Goal: Information Seeking & Learning: Learn about a topic

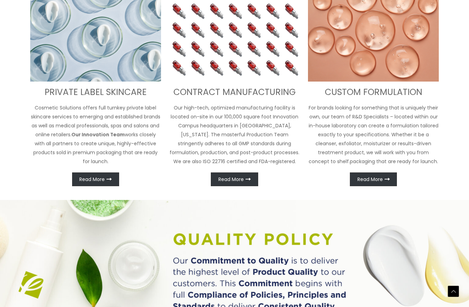
scroll to position [276, 0]
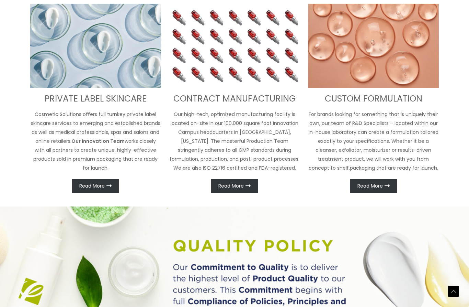
click at [45, 95] on h3 "PRIVATE LABEL SKINCARE" at bounding box center [95, 98] width 131 height 11
click at [91, 183] on span "Read More" at bounding box center [91, 185] width 25 height 5
click at [90, 186] on span "Read More" at bounding box center [91, 185] width 25 height 5
click at [94, 181] on link "Read More" at bounding box center [95, 186] width 47 height 14
click at [85, 111] on p "Cosmetic Solutions offers full turnkey private label skincare services to emerg…" at bounding box center [95, 141] width 131 height 63
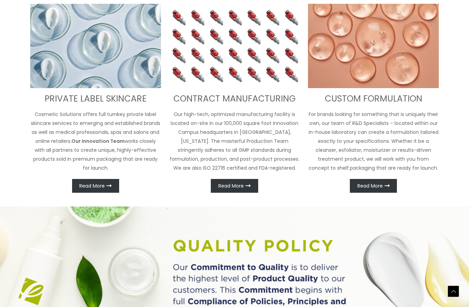
click at [86, 102] on h3 "PRIVATE LABEL SKINCARE" at bounding box center [95, 98] width 131 height 11
click at [89, 183] on span "Read More" at bounding box center [91, 185] width 25 height 5
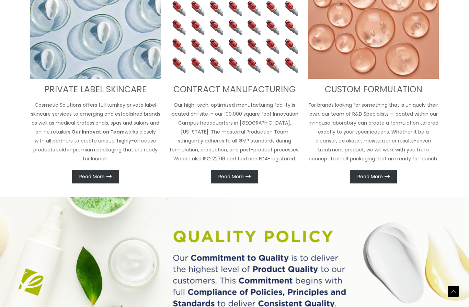
click at [84, 132] on p "Cosmetic Solutions offers full turnkey private label skincare services to emerg…" at bounding box center [95, 131] width 131 height 63
click at [72, 106] on p "Cosmetic Solutions offers full turnkey private label skincare services to emerg…" at bounding box center [95, 131] width 131 height 63
click at [92, 180] on link "Read More" at bounding box center [95, 176] width 47 height 14
click at [88, 174] on span "Read More" at bounding box center [91, 176] width 25 height 5
click at [102, 175] on span "Read More" at bounding box center [91, 176] width 25 height 5
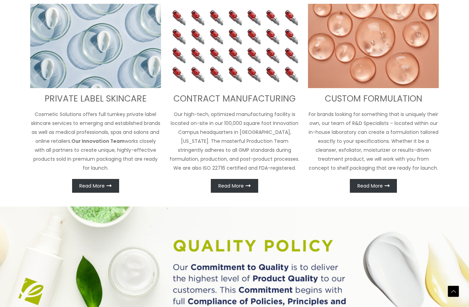
click at [104, 174] on div "PRIVATE LABEL SKINCARE Cosmetic Solutions offers full turnkey private label ski…" at bounding box center [95, 98] width 131 height 189
click at [103, 183] on span "Read More" at bounding box center [91, 185] width 25 height 5
click at [106, 192] on link "Read More" at bounding box center [95, 186] width 47 height 14
click at [109, 188] on icon at bounding box center [109, 185] width 5 height 5
click at [243, 187] on span "Read More" at bounding box center [231, 185] width 25 height 5
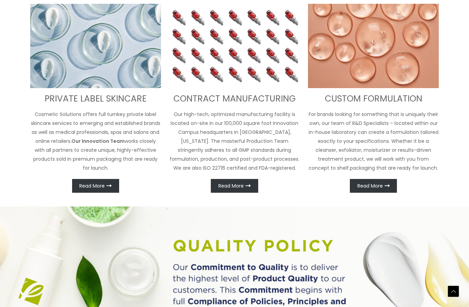
click at [240, 181] on link "Read More" at bounding box center [234, 186] width 47 height 14
click at [383, 180] on link "Read More" at bounding box center [373, 186] width 47 height 14
click at [381, 185] on span "Read More" at bounding box center [370, 185] width 25 height 5
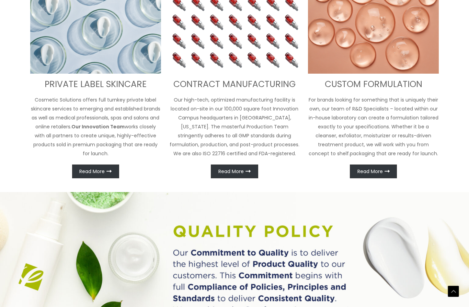
click at [126, 105] on p "Cosmetic Solutions offers full turnkey private label skincare services to emerg…" at bounding box center [95, 126] width 131 height 63
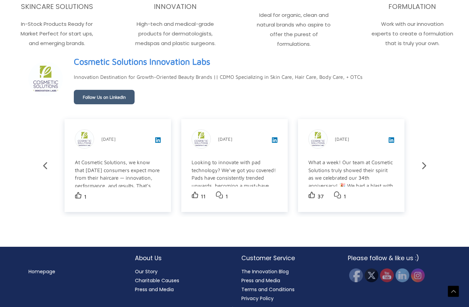
scroll to position [1111, 0]
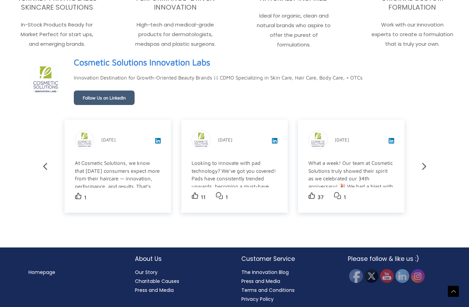
click at [143, 151] on div "Cosmetic Solutions Innovation Labs October 2025 At Cosmetic Solutions, we know …" at bounding box center [118, 166] width 107 height 93
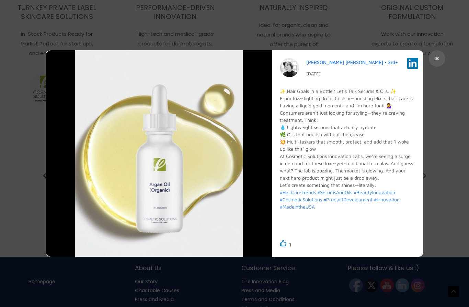
click at [17, 88] on div at bounding box center [234, 153] width 469 height 307
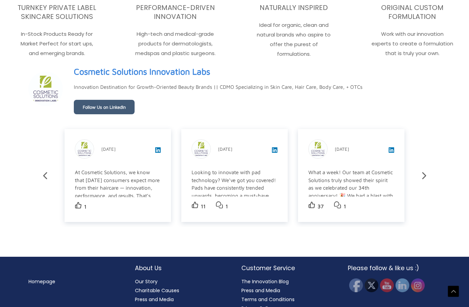
click at [249, 185] on div "Looking to innovate with pad technology? We've got you covered! Pads have consi…" at bounding box center [234, 237] width 85 height 139
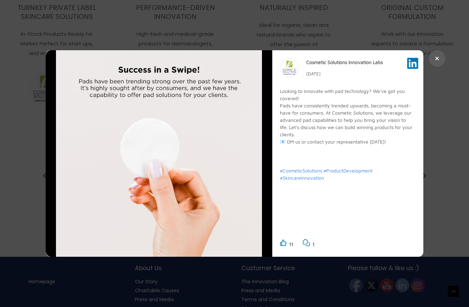
click at [18, 83] on div at bounding box center [234, 153] width 469 height 307
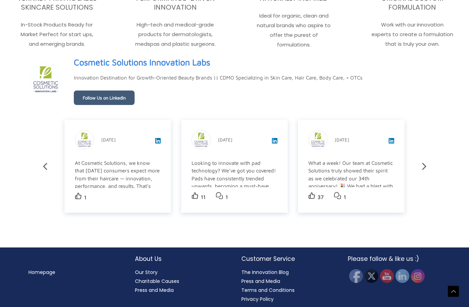
click at [377, 181] on div "What a week! Our team at Cosmetic Solutions truly showed their spirit as we cel…" at bounding box center [351, 228] width 85 height 139
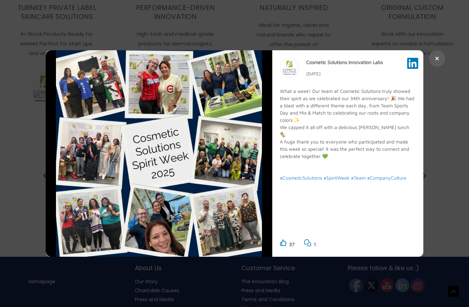
click at [18, 86] on div at bounding box center [234, 153] width 469 height 307
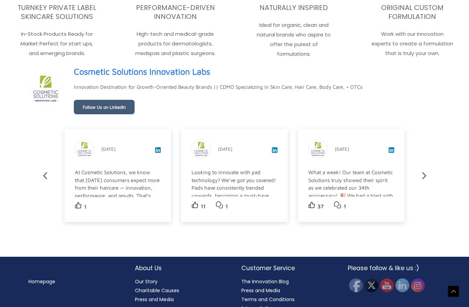
click at [374, 177] on div "What a week! Our team at Cosmetic Solutions truly showed their spirit as we cel…" at bounding box center [351, 237] width 85 height 139
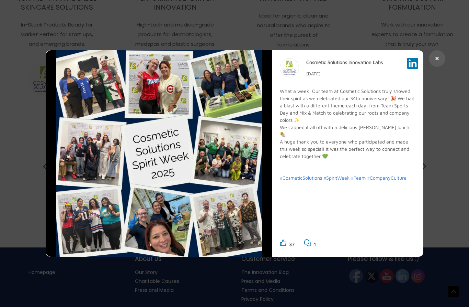
click at [25, 86] on div at bounding box center [234, 153] width 469 height 307
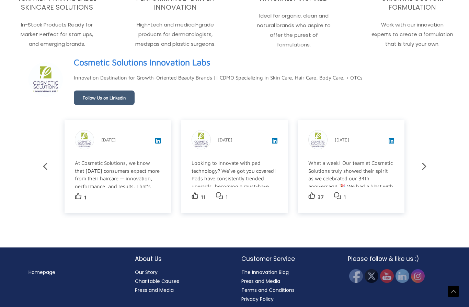
click at [365, 169] on div "What a week! Our team at Cosmetic Solutions truly showed their spirit as we cel…" at bounding box center [351, 228] width 85 height 139
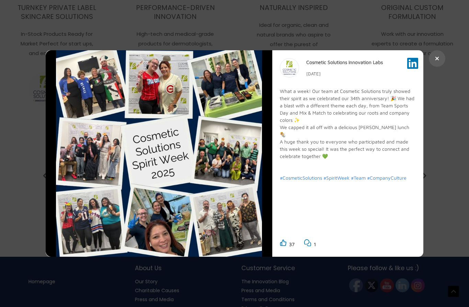
click at [442, 169] on div at bounding box center [234, 153] width 469 height 307
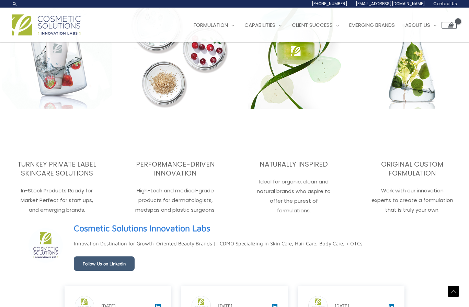
scroll to position [955, 0]
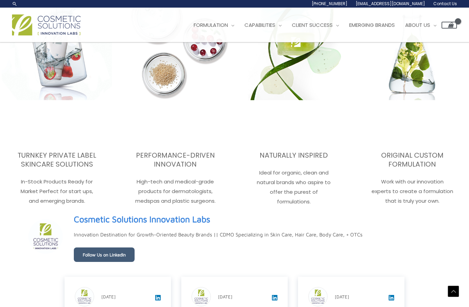
click at [424, 155] on h3 "ORIGINAL CUSTOM FORMULATION" at bounding box center [412, 160] width 110 height 18
click at [427, 185] on p "Work with our innovation experts to create a formulation that is truly your own." at bounding box center [412, 191] width 110 height 29
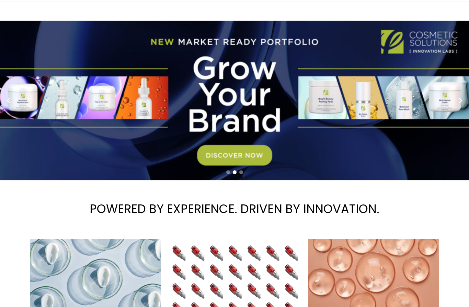
scroll to position [0, 0]
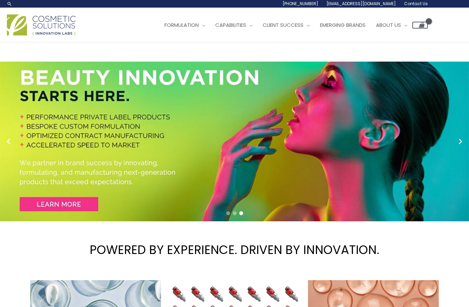
click at [357, 24] on span "Emerging Brands" at bounding box center [343, 24] width 46 height 7
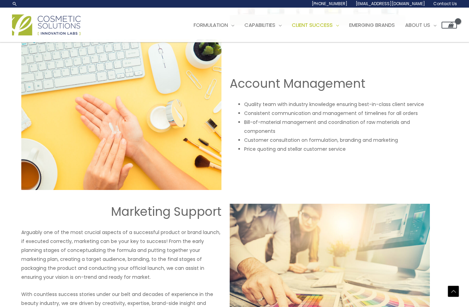
scroll to position [574, 9]
click at [392, 27] on span "Emerging Brands" at bounding box center [372, 24] width 46 height 7
